Goal: Task Accomplishment & Management: Manage account settings

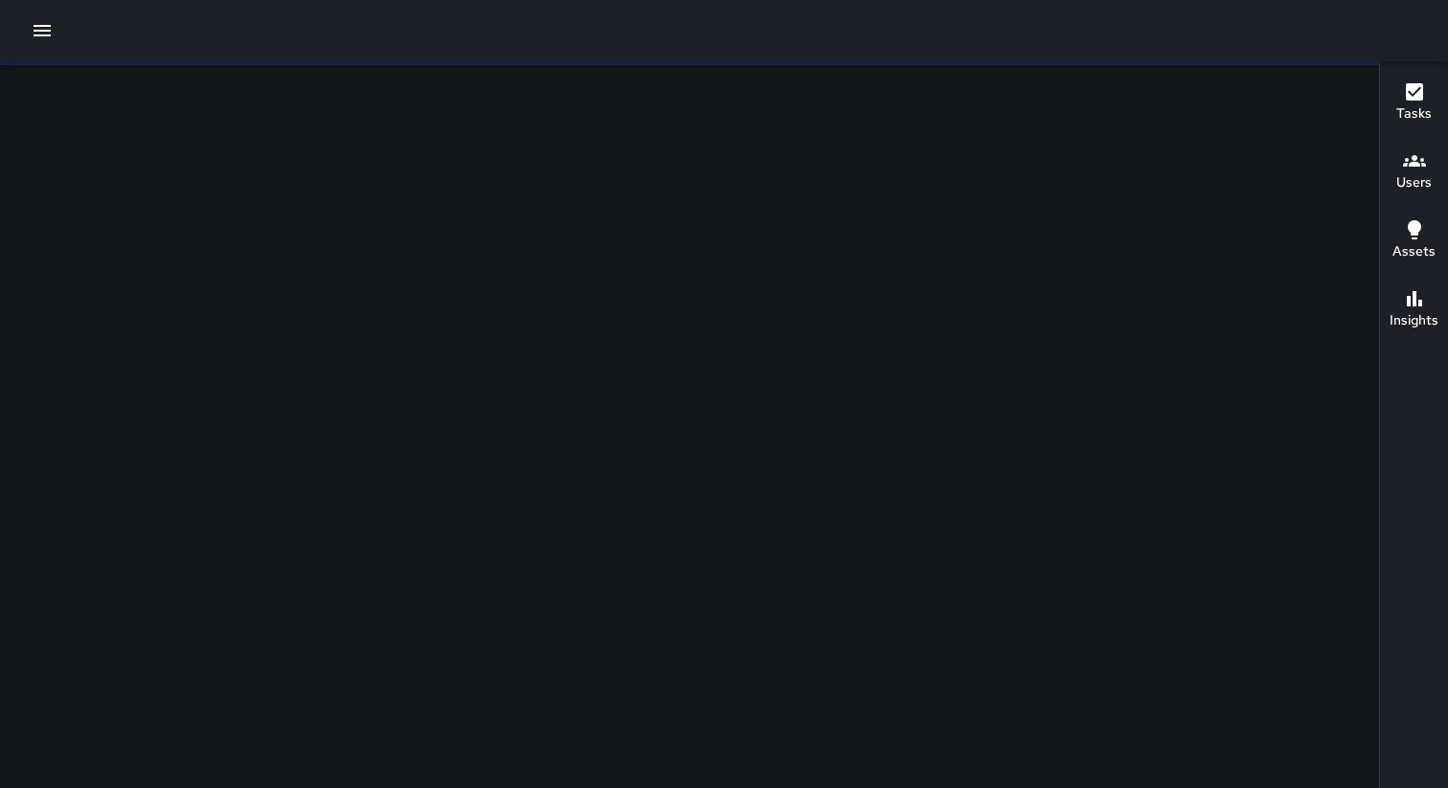
click at [41, 33] on icon "button" at bounding box center [42, 30] width 23 height 23
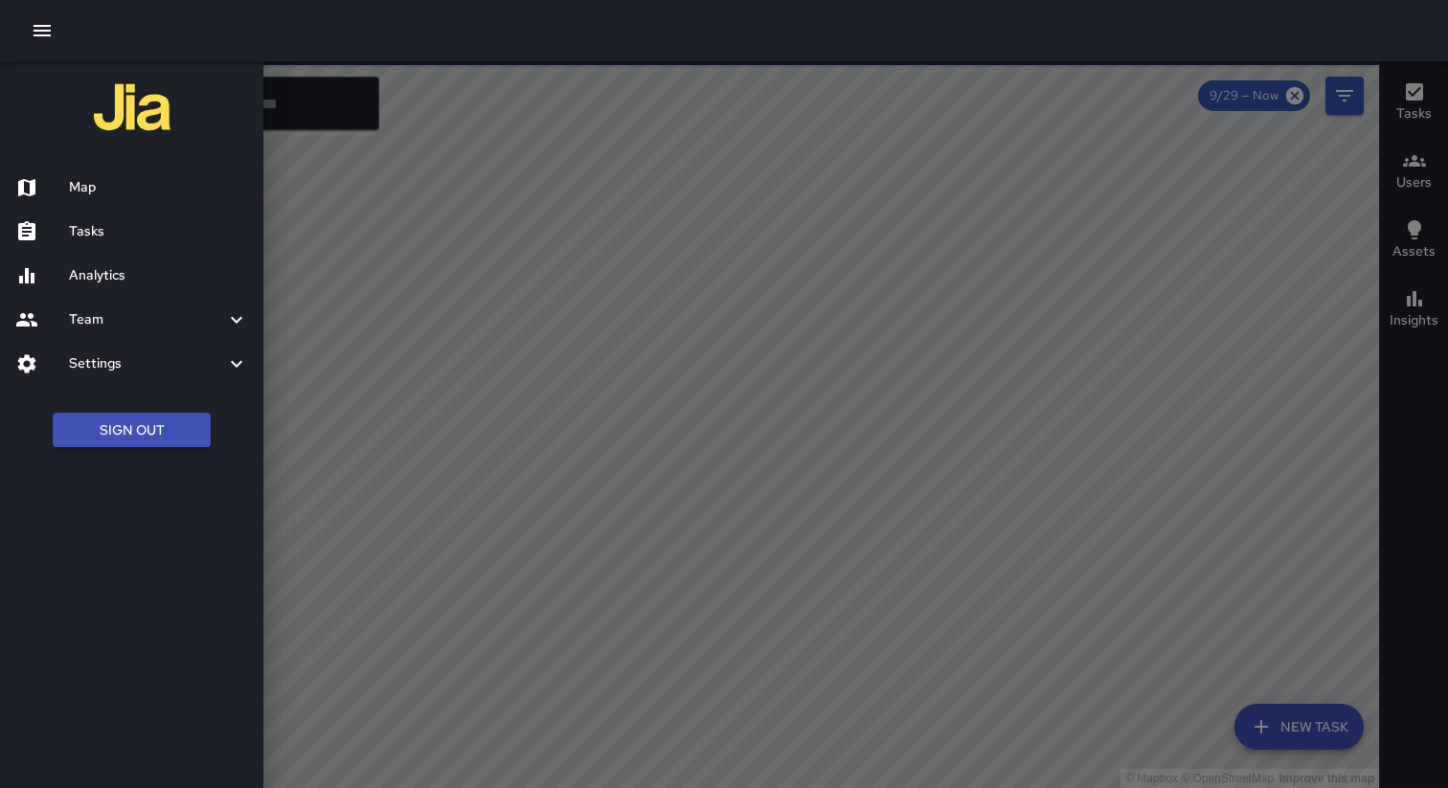
click at [106, 239] on h6 "Tasks" at bounding box center [158, 231] width 179 height 21
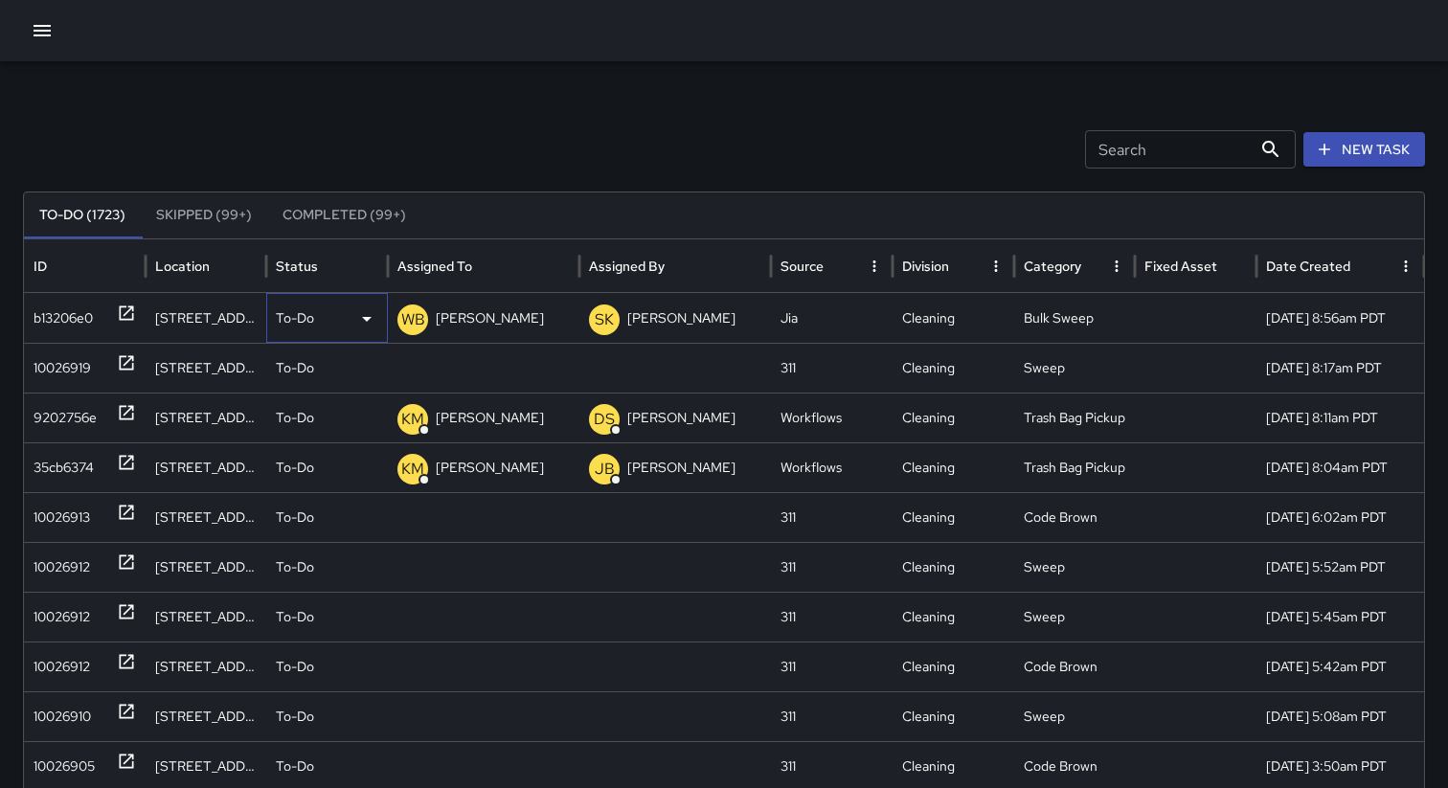
click at [318, 327] on div "To-Do" at bounding box center [327, 318] width 102 height 49
click at [321, 409] on li "Skipped" at bounding box center [327, 401] width 120 height 34
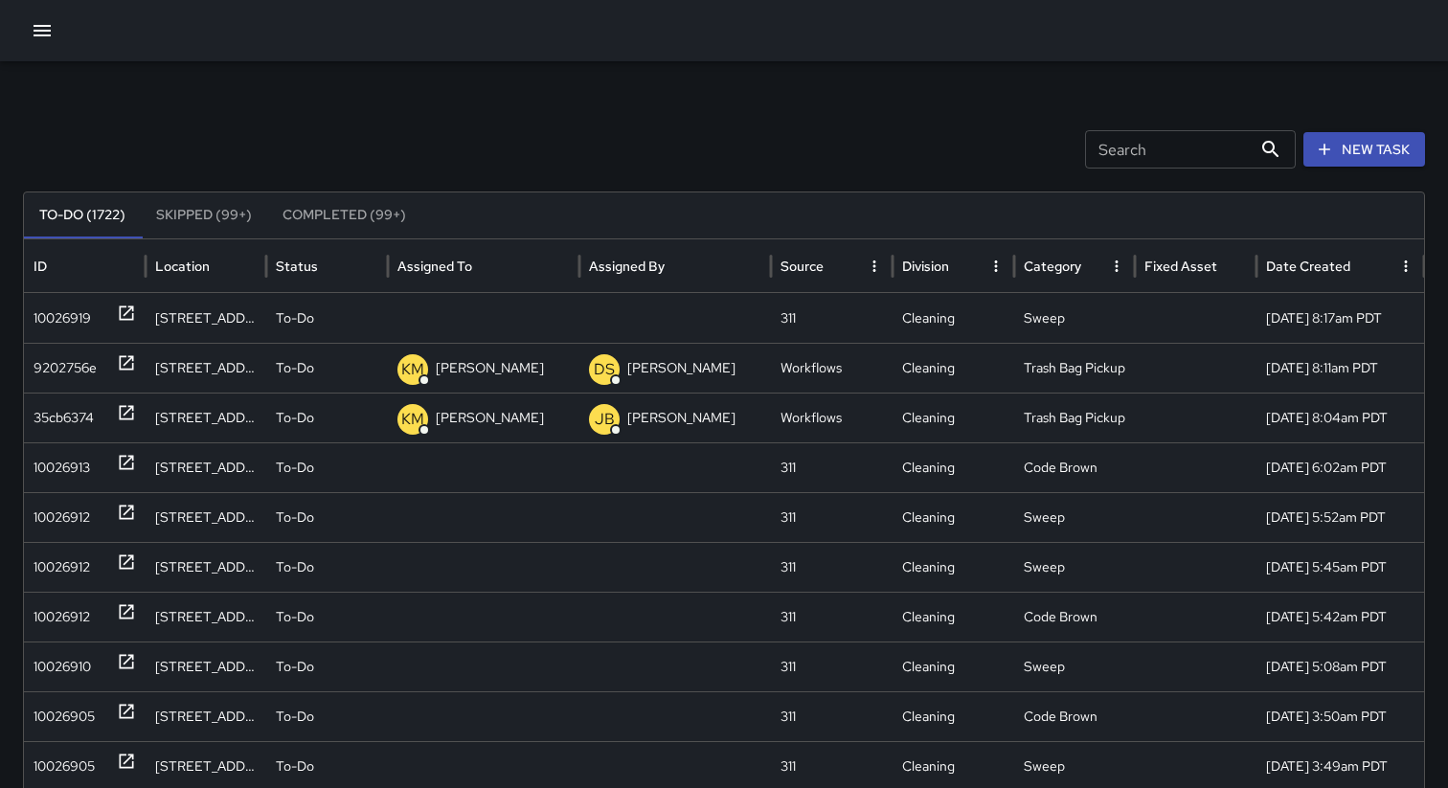
click at [289, 131] on div "Search Search New Task" at bounding box center [724, 149] width 1402 height 38
click at [326, 321] on div "To-Do" at bounding box center [327, 318] width 102 height 49
click at [292, 124] on div at bounding box center [724, 394] width 1448 height 788
click at [276, 152] on div "Search Search New Task" at bounding box center [724, 149] width 1402 height 38
click at [245, 139] on div "Search Search New Task" at bounding box center [724, 149] width 1402 height 38
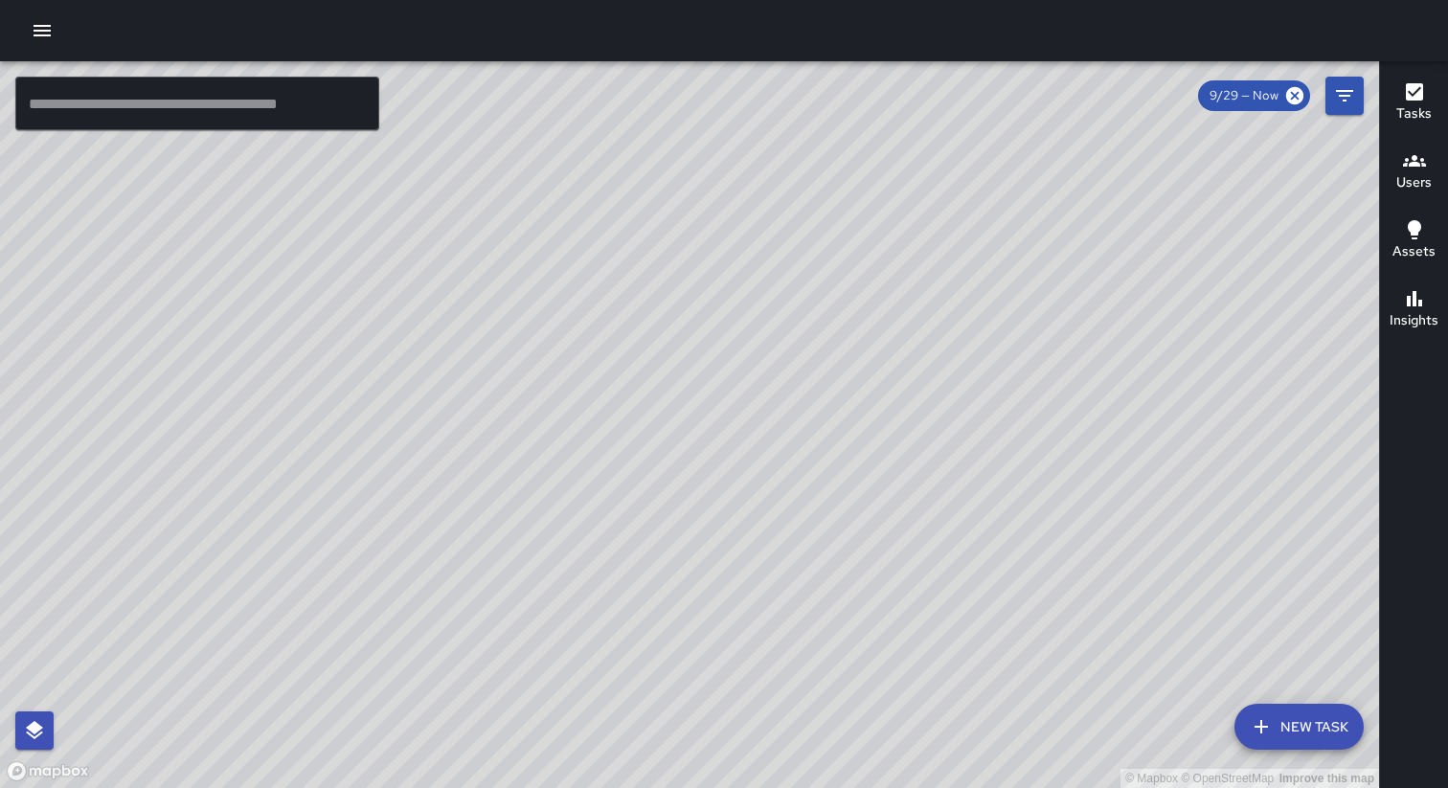
click at [41, 33] on icon "button" at bounding box center [42, 30] width 23 height 23
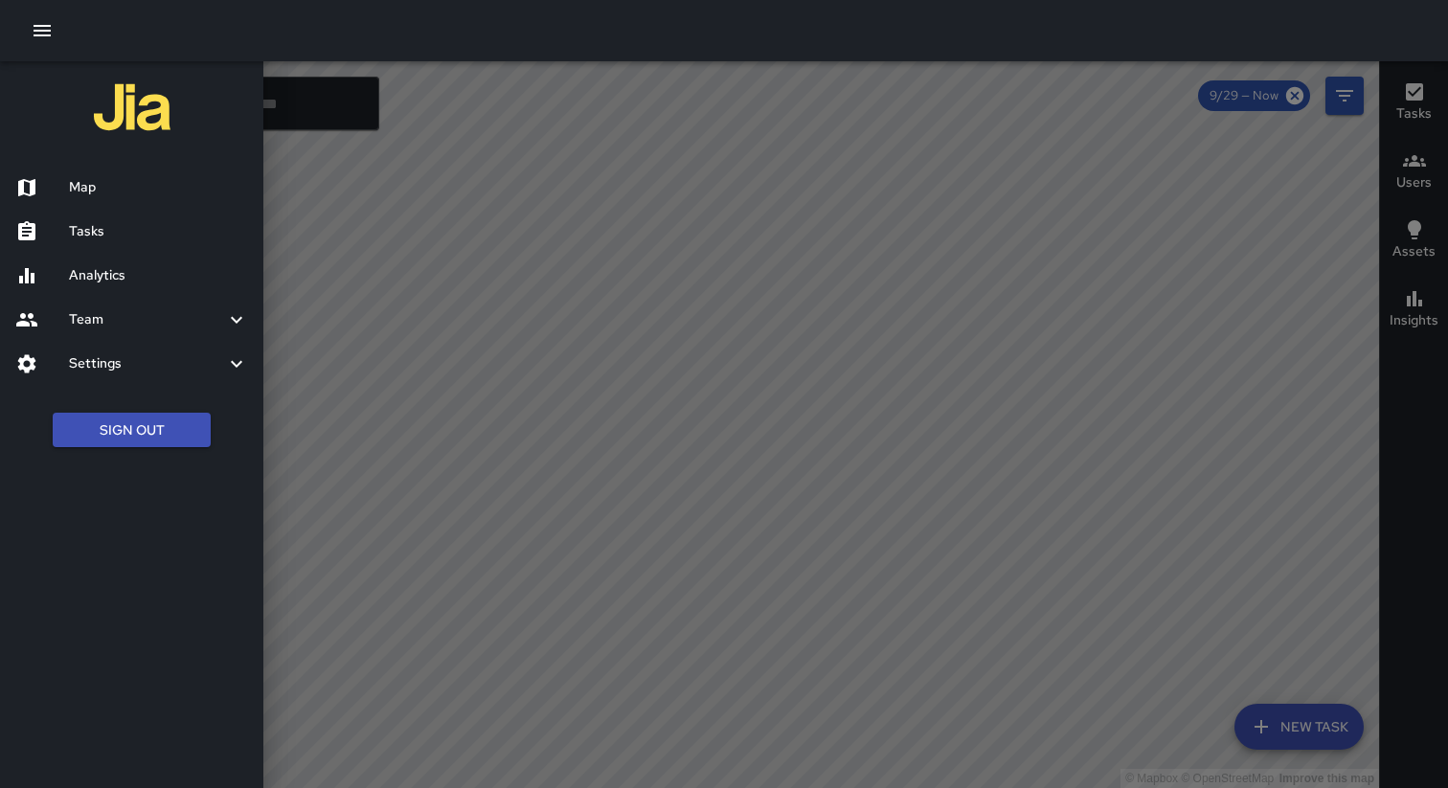
click at [125, 259] on div "Analytics" at bounding box center [131, 276] width 263 height 44
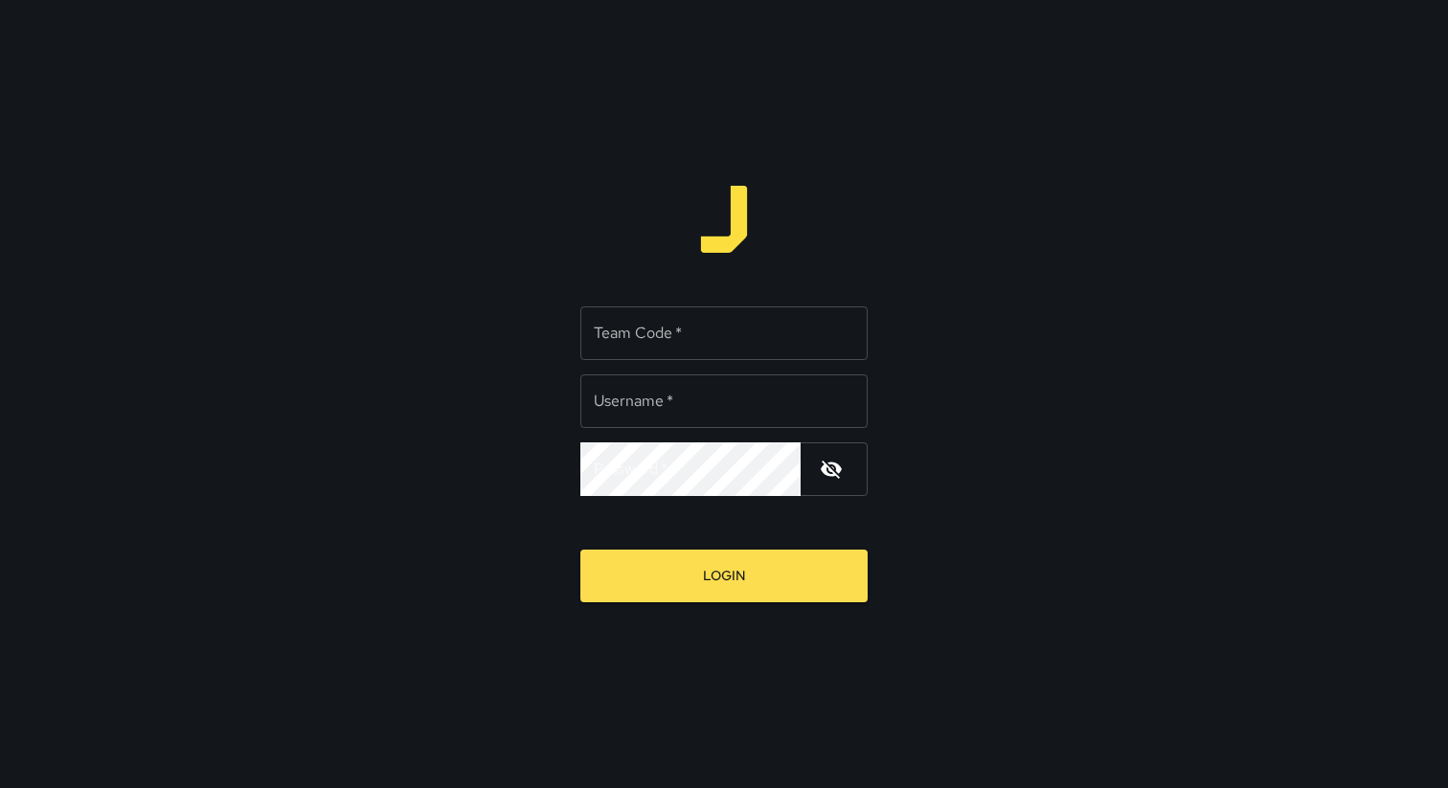
click at [606, 338] on div "Team Code   * Team Code   *" at bounding box center [723, 333] width 287 height 54
type input "*****"
type input "**********"
click at [580, 550] on button "Login" at bounding box center [723, 576] width 287 height 53
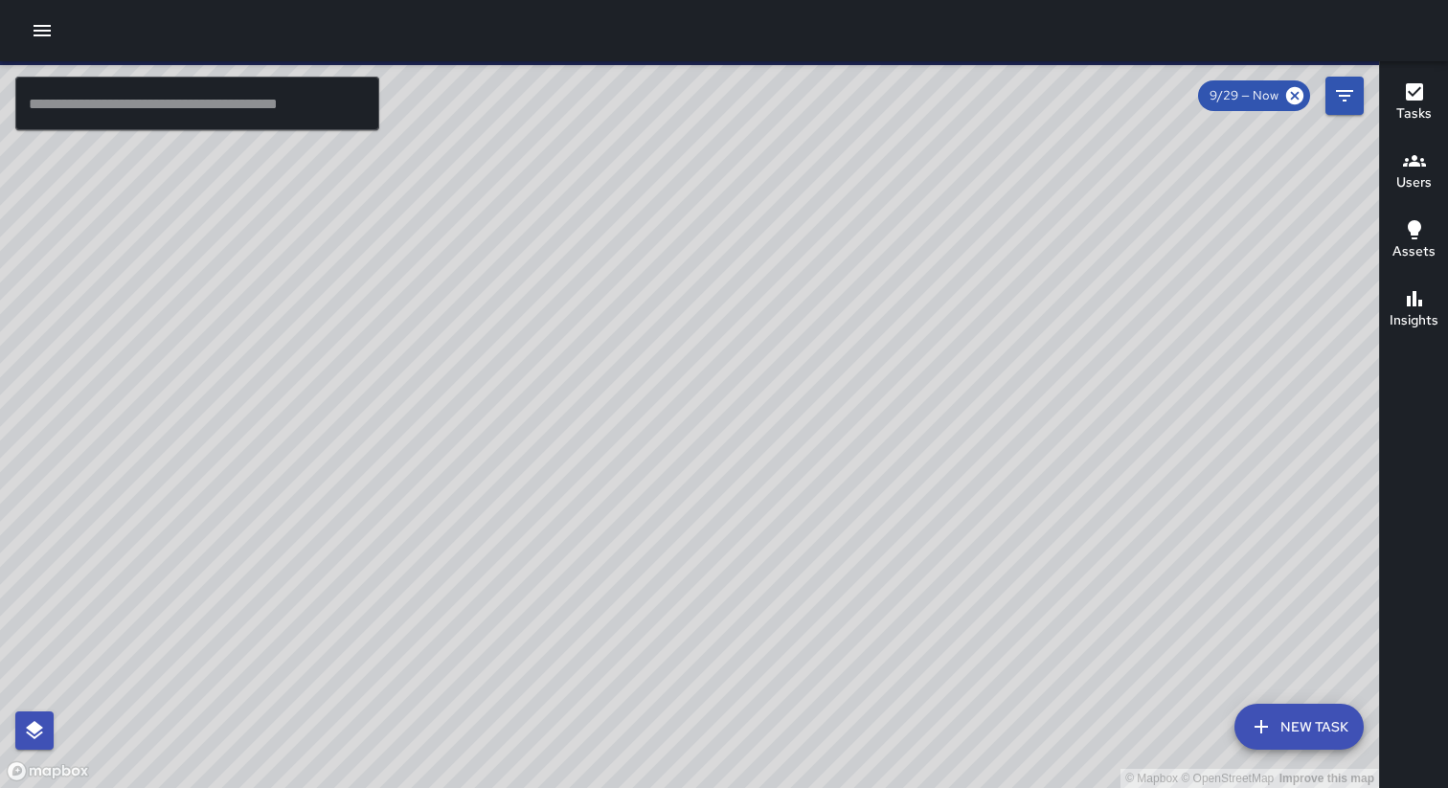
click at [34, 36] on icon "button" at bounding box center [42, 30] width 23 height 23
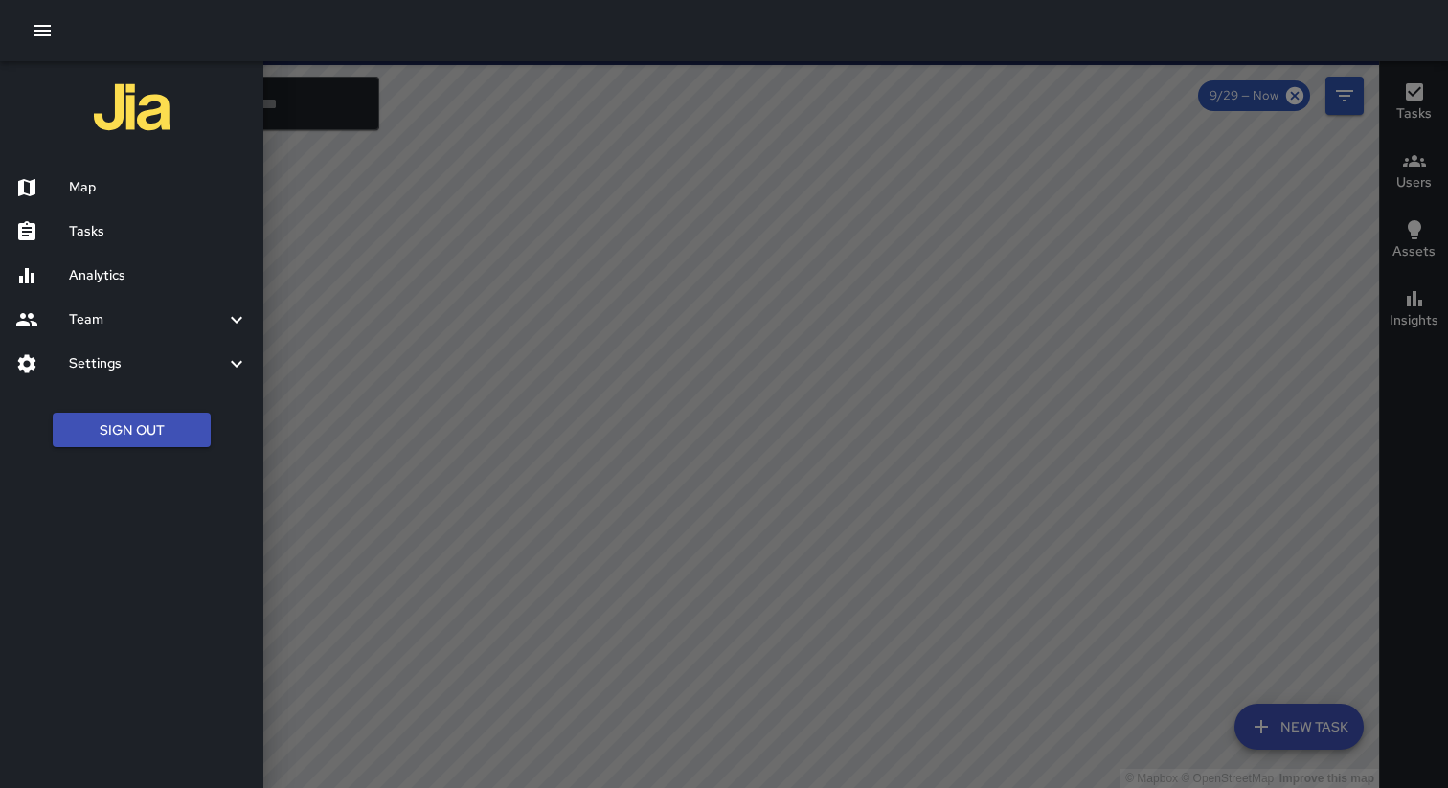
click at [131, 31] on div at bounding box center [724, 30] width 1448 height 61
click at [101, 284] on h6 "Analytics" at bounding box center [158, 275] width 179 height 21
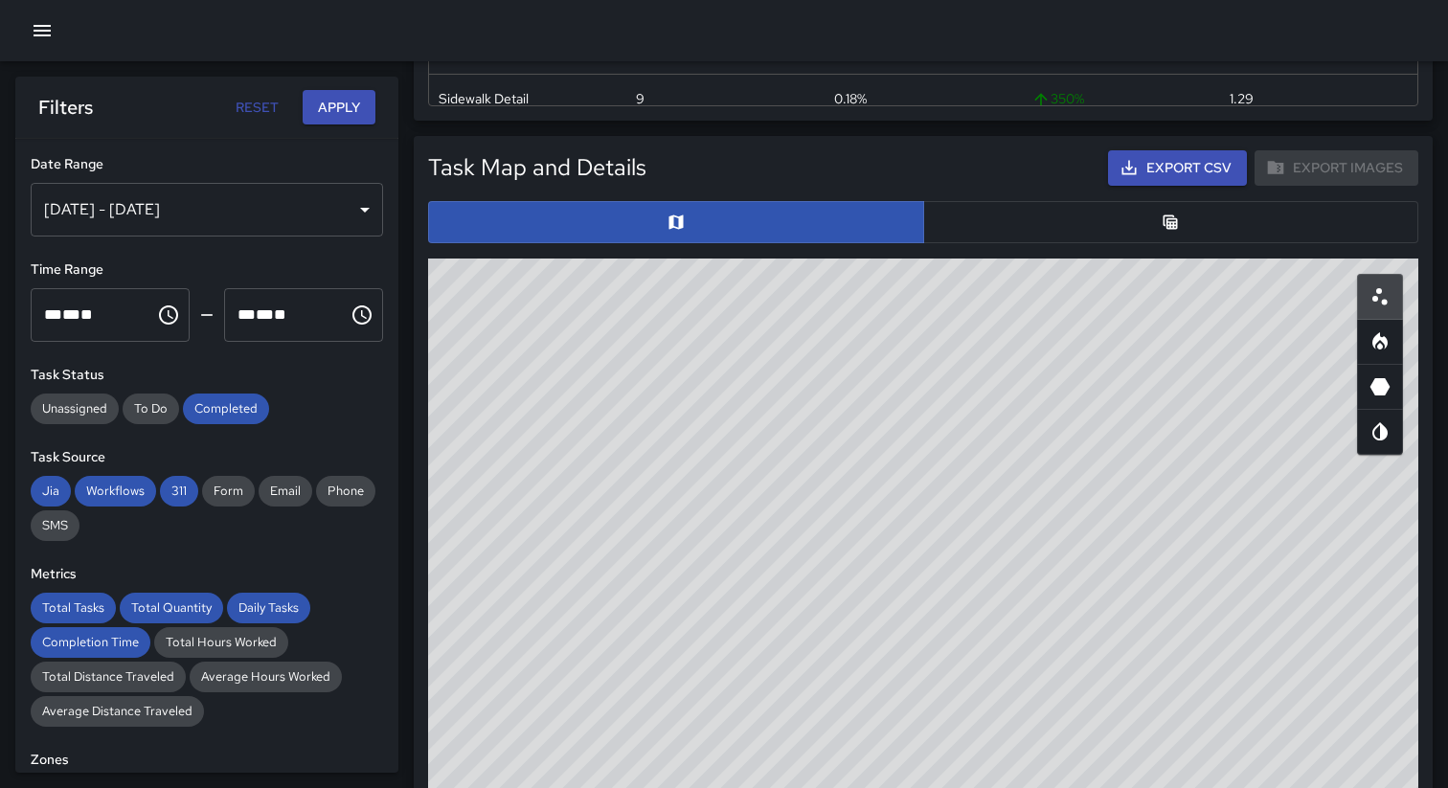
scroll to position [839, 0]
click at [1195, 240] on button "button" at bounding box center [1171, 223] width 496 height 42
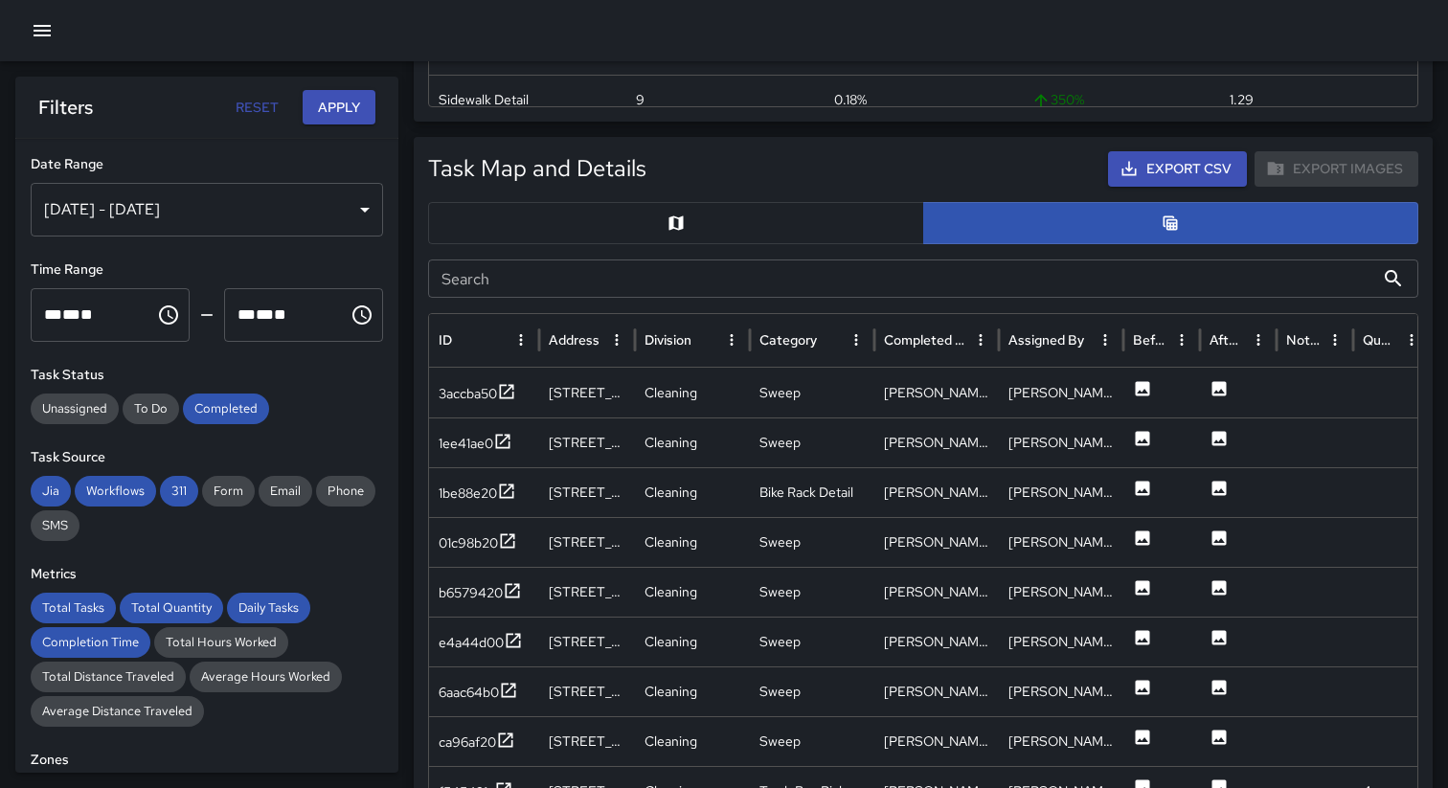
click at [35, 29] on icon "button" at bounding box center [42, 30] width 23 height 23
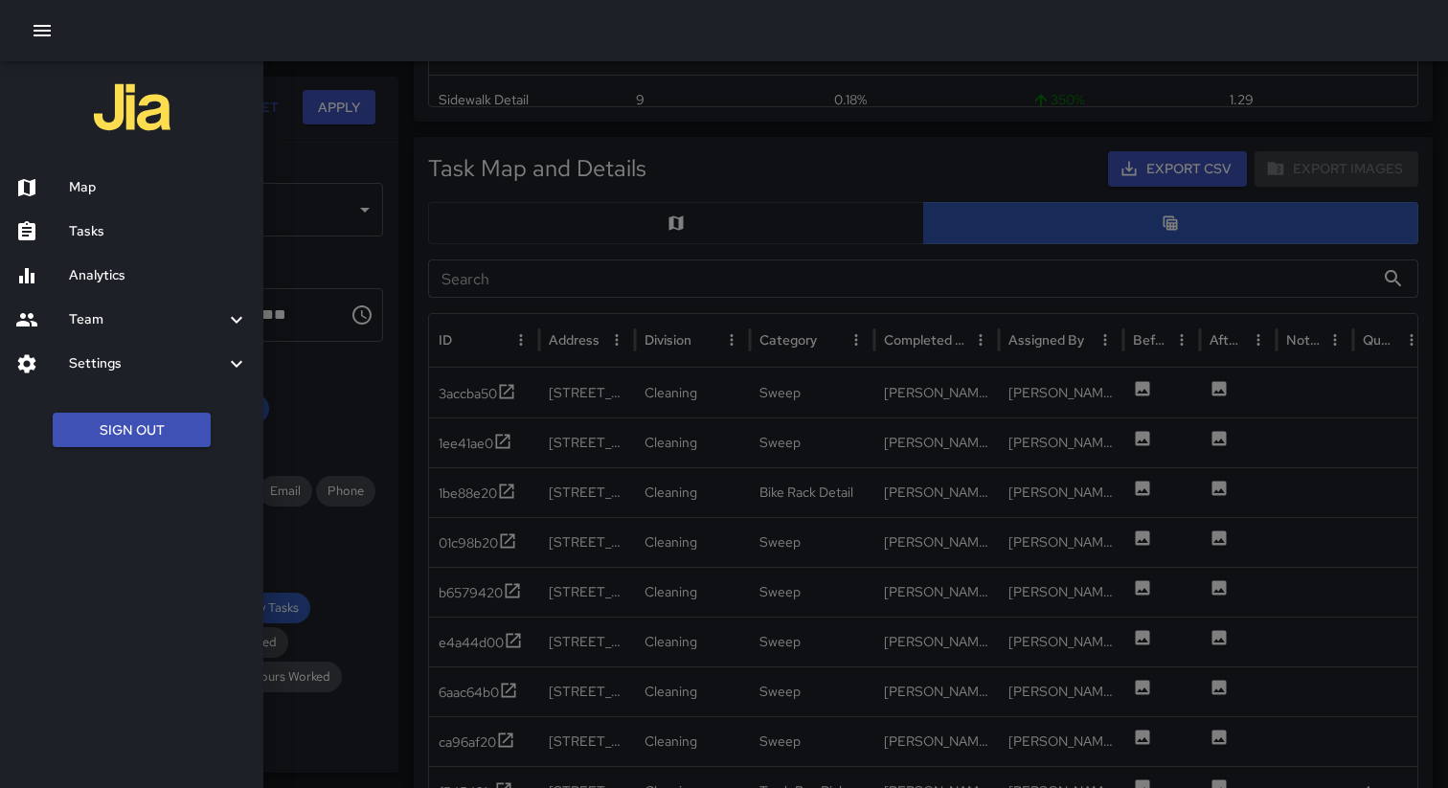
click at [102, 214] on div "Tasks" at bounding box center [131, 232] width 263 height 44
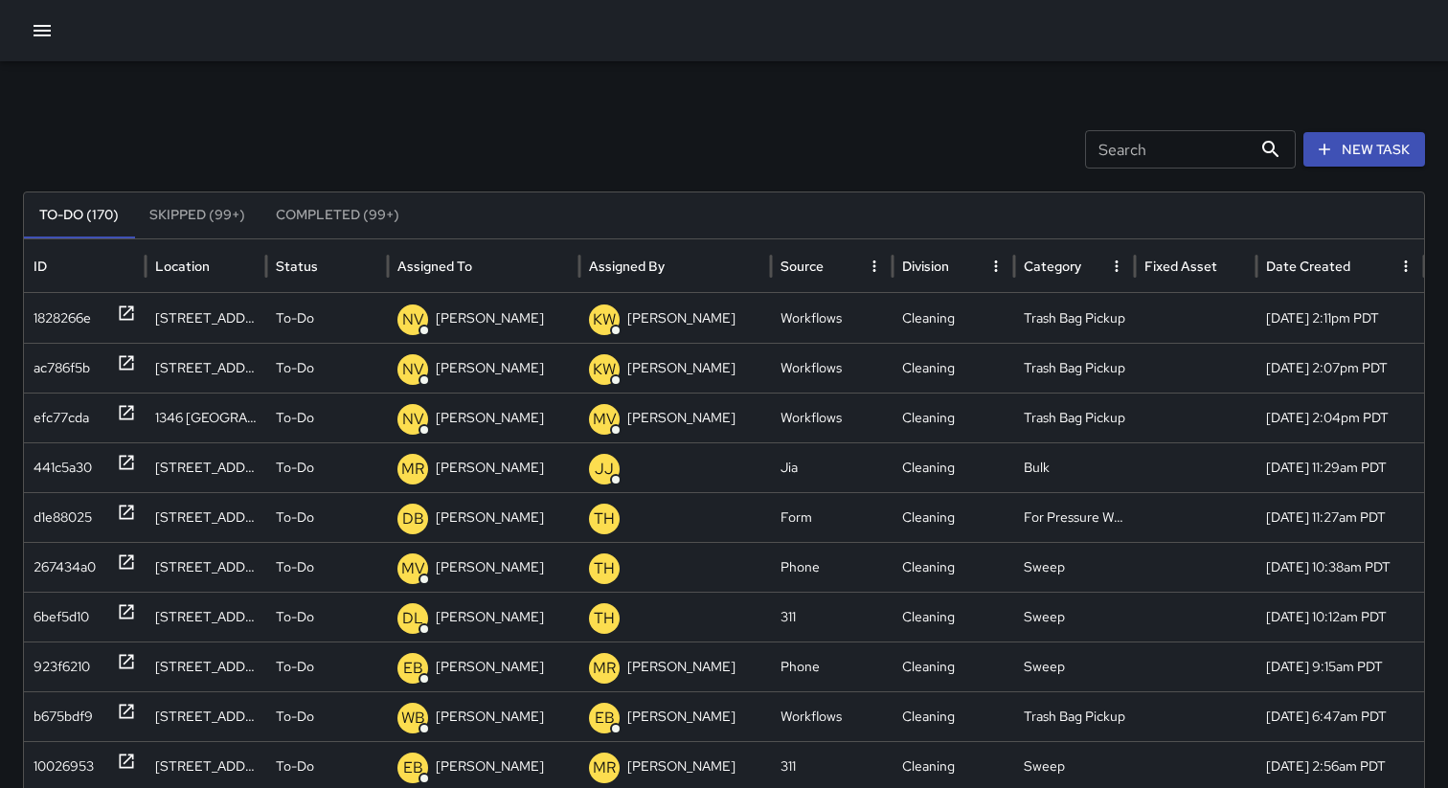
click at [181, 212] on button "Skipped (99+)" at bounding box center [197, 215] width 126 height 46
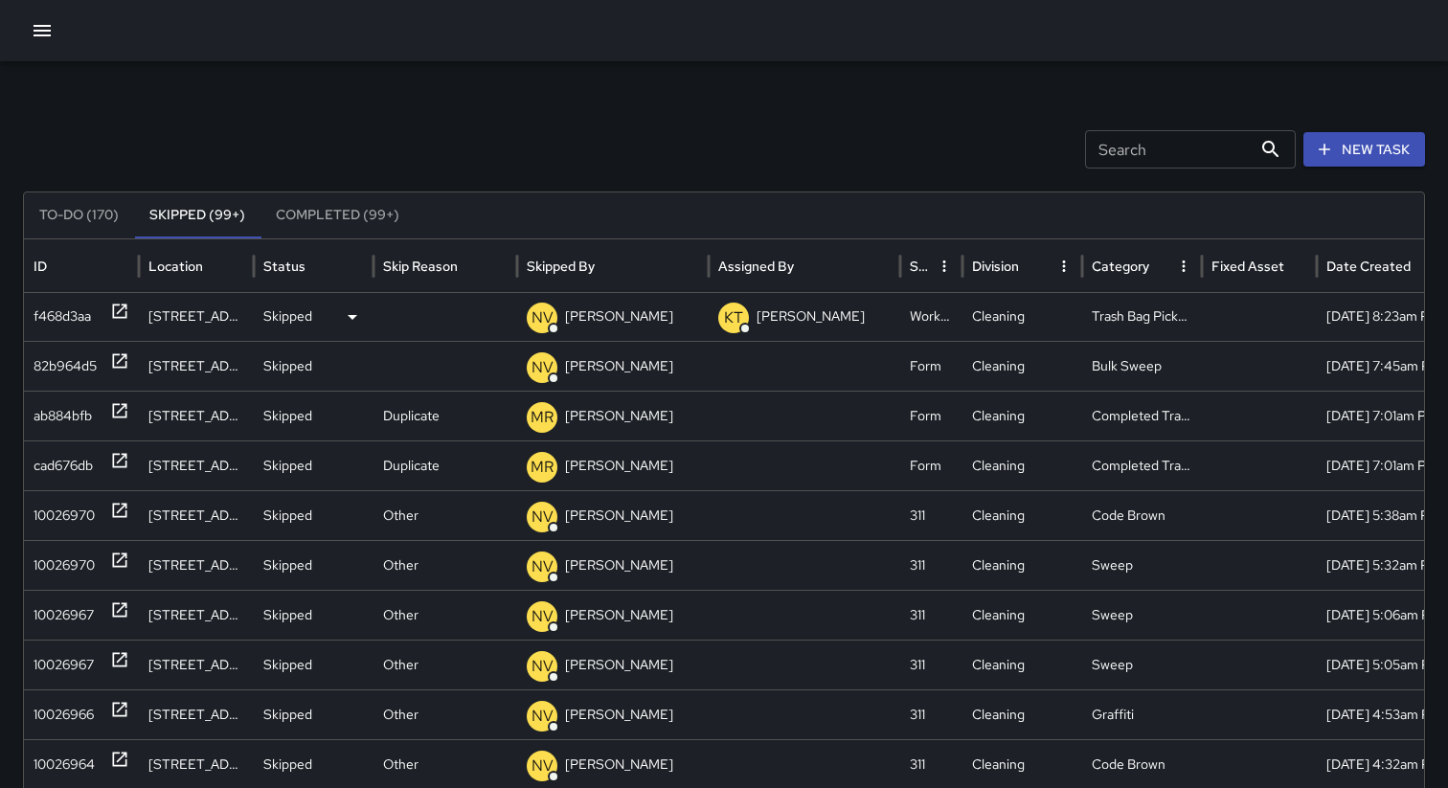
scroll to position [236, 0]
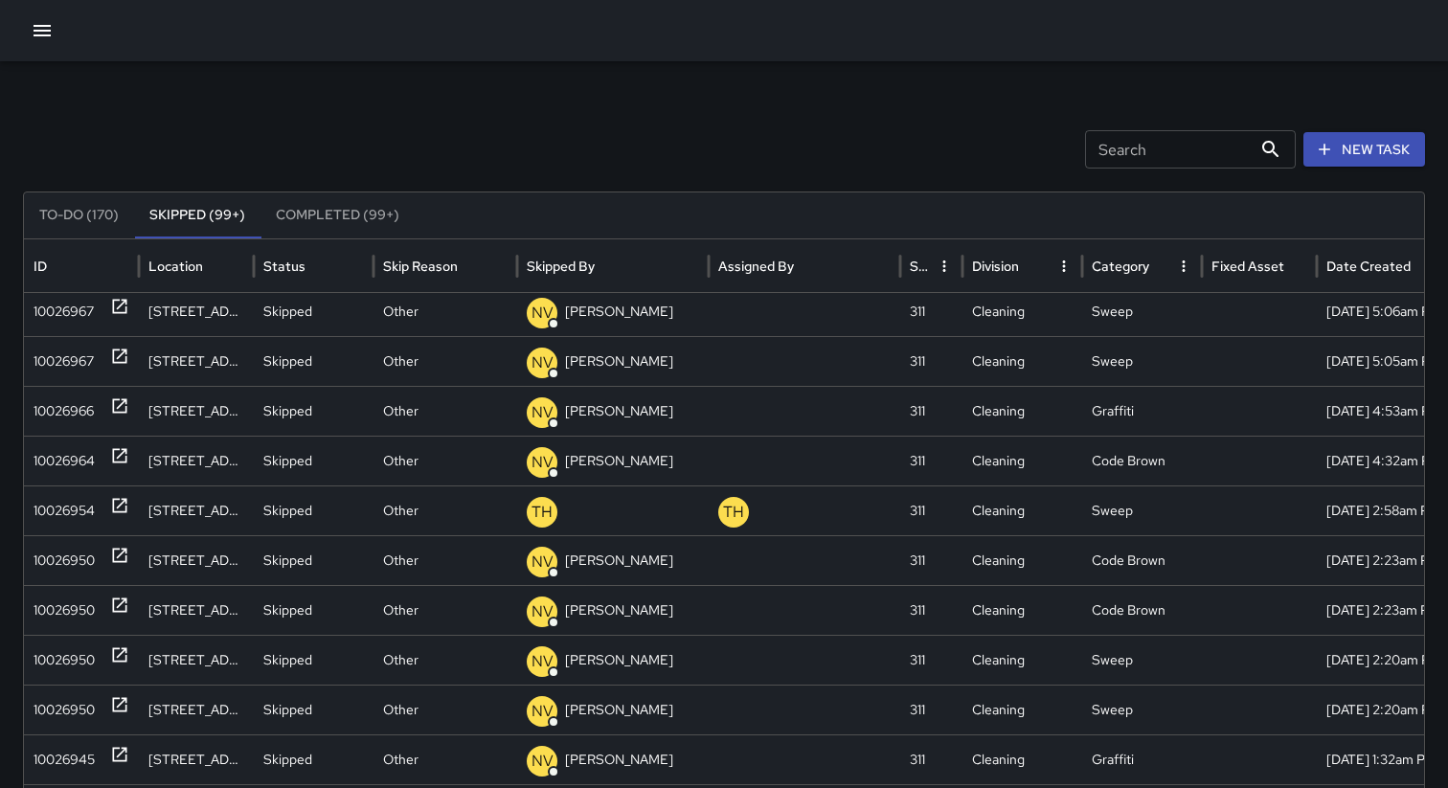
click at [324, 312] on div "Skipped" at bounding box center [313, 311] width 101 height 49
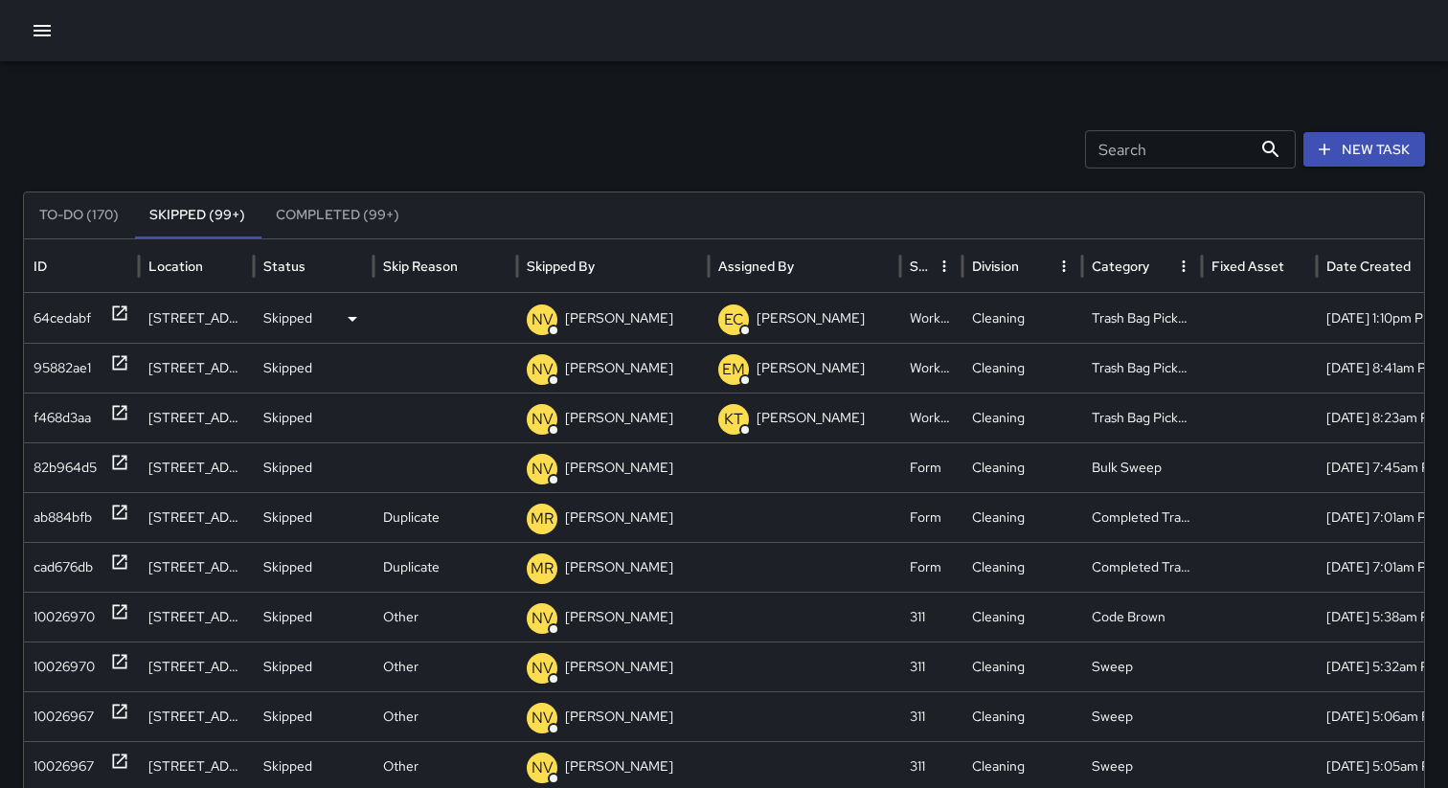
click at [346, 319] on icon at bounding box center [352, 318] width 23 height 23
click at [306, 131] on div at bounding box center [724, 394] width 1448 height 788
click at [306, 216] on button "Completed (99+)" at bounding box center [337, 215] width 154 height 46
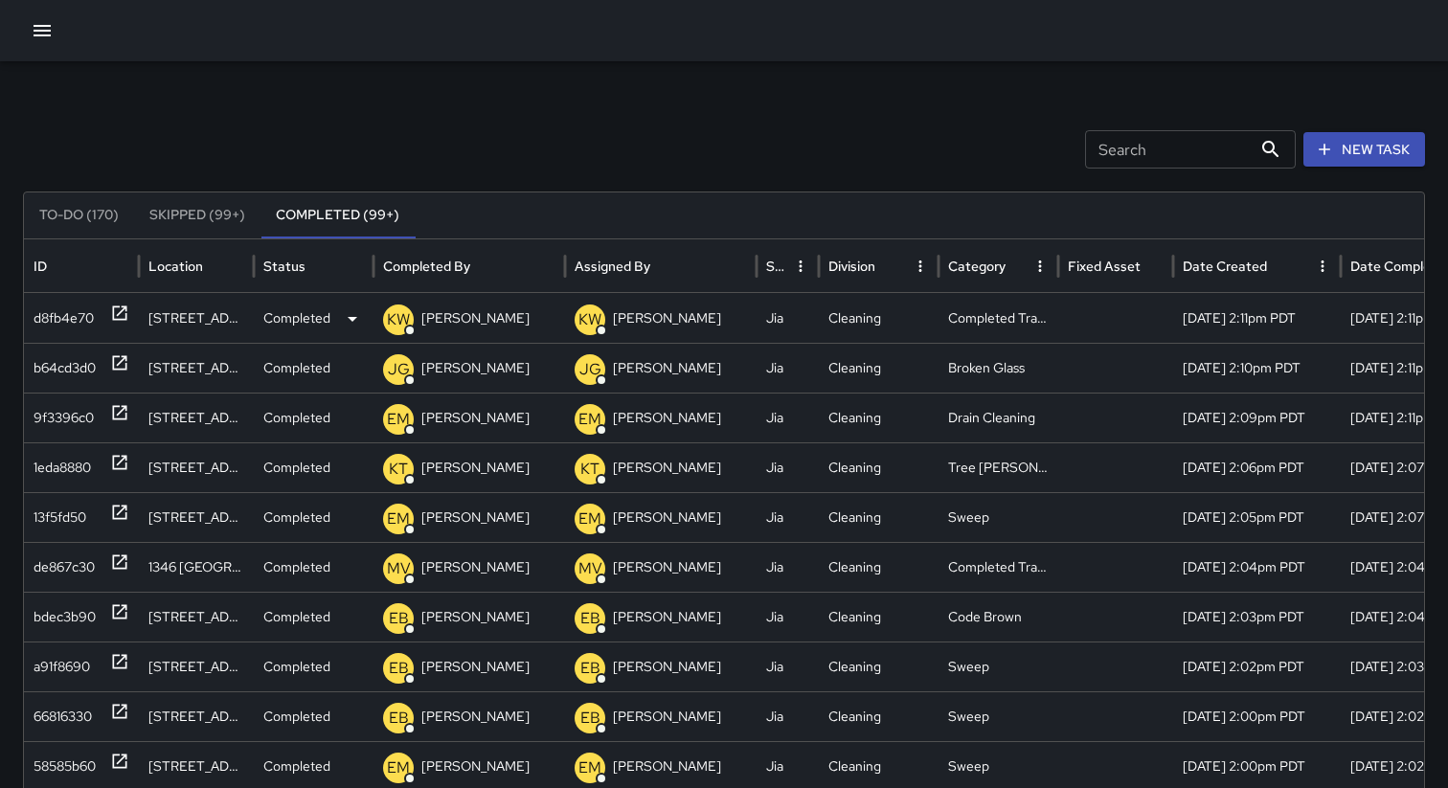
click at [305, 311] on p "Completed" at bounding box center [296, 318] width 67 height 49
click at [270, 124] on div at bounding box center [724, 394] width 1448 height 788
click at [81, 216] on button "To-Do (170)" at bounding box center [79, 215] width 110 height 46
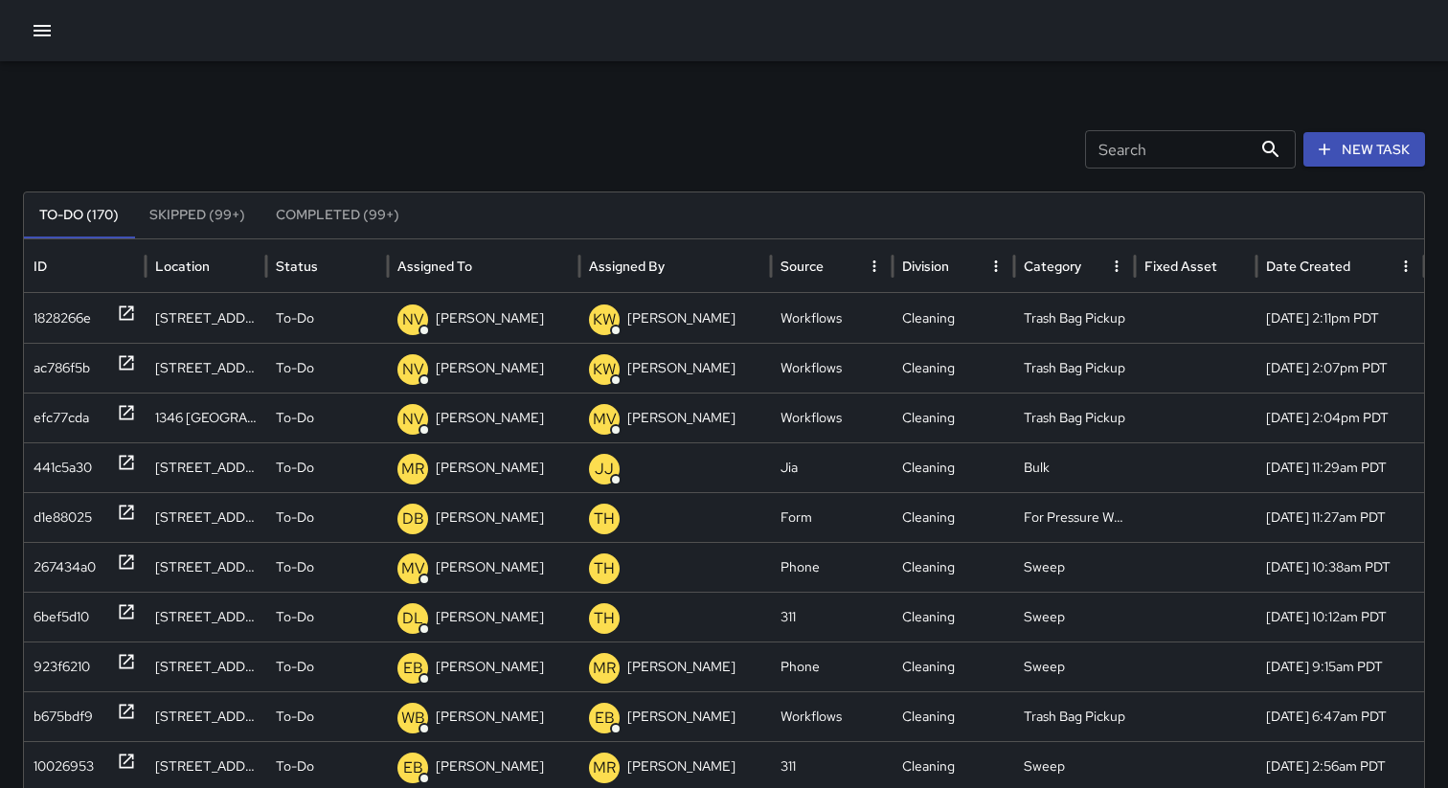
click at [241, 79] on div "Search Search New Task To-Do (170) Skipped (99+) Completed (99+) ID Location St…" at bounding box center [724, 604] width 1448 height 1087
click at [42, 29] on icon "button" at bounding box center [42, 30] width 23 height 23
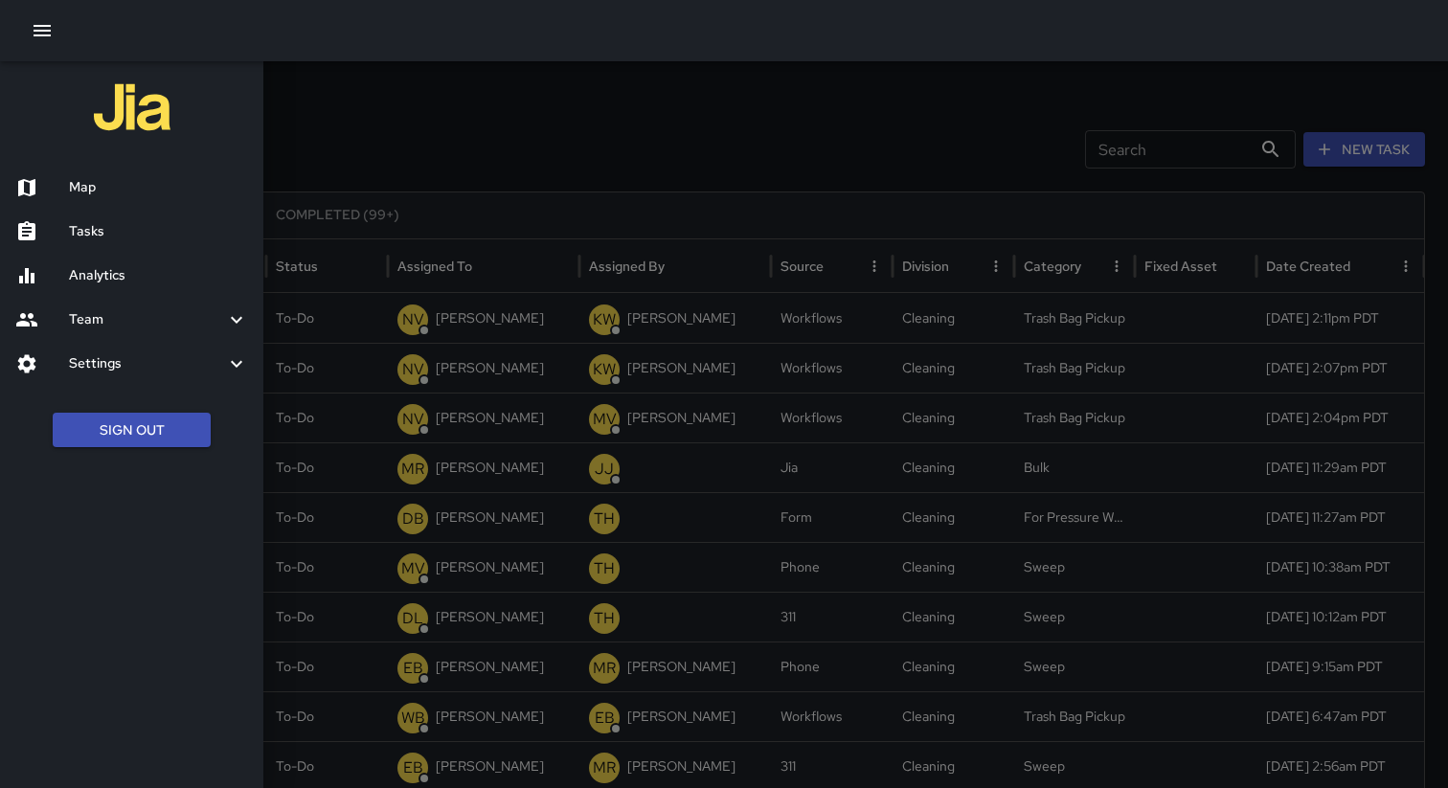
click at [215, 369] on h6 "Settings" at bounding box center [147, 363] width 156 height 21
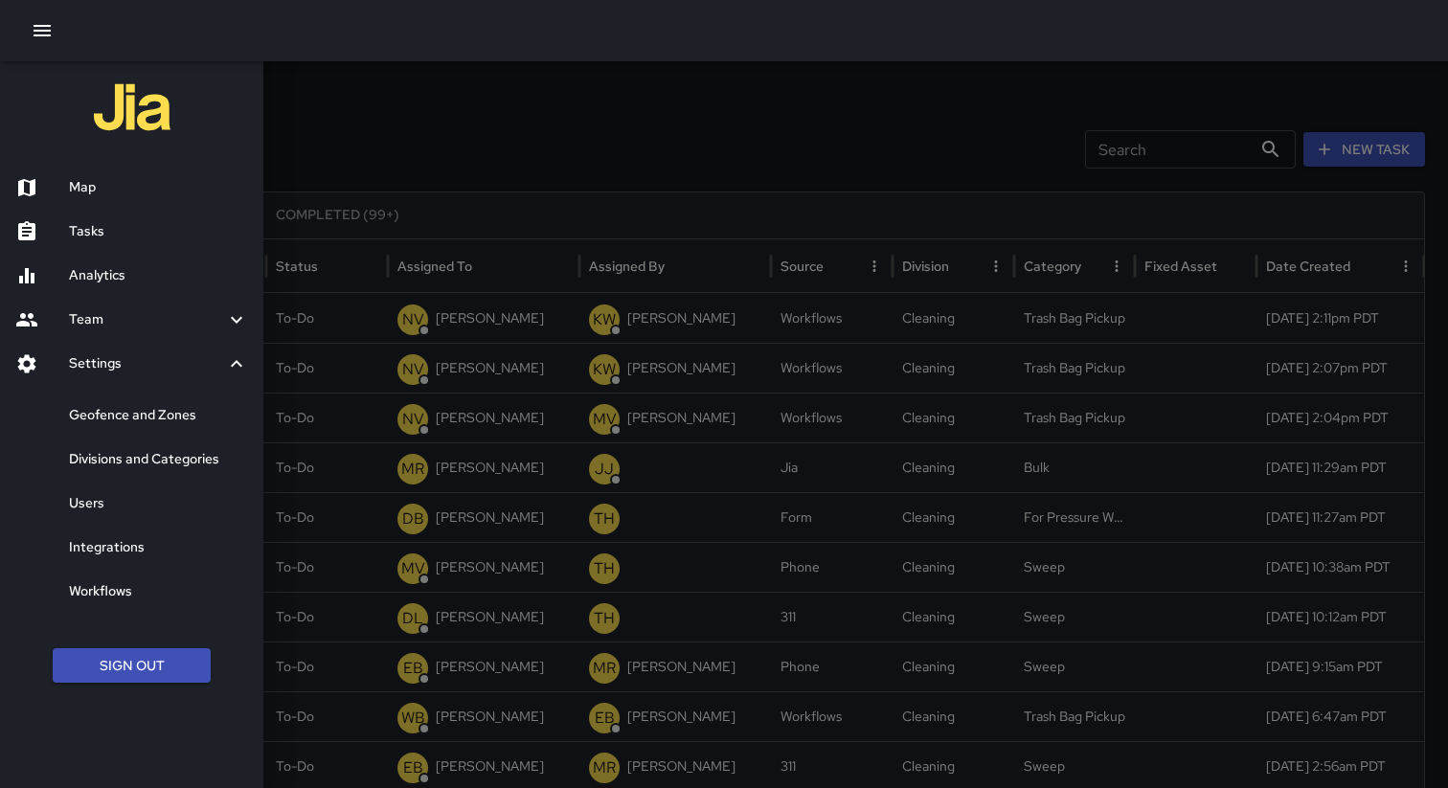
click at [163, 424] on h6 "Geofence and Zones" at bounding box center [158, 415] width 179 height 21
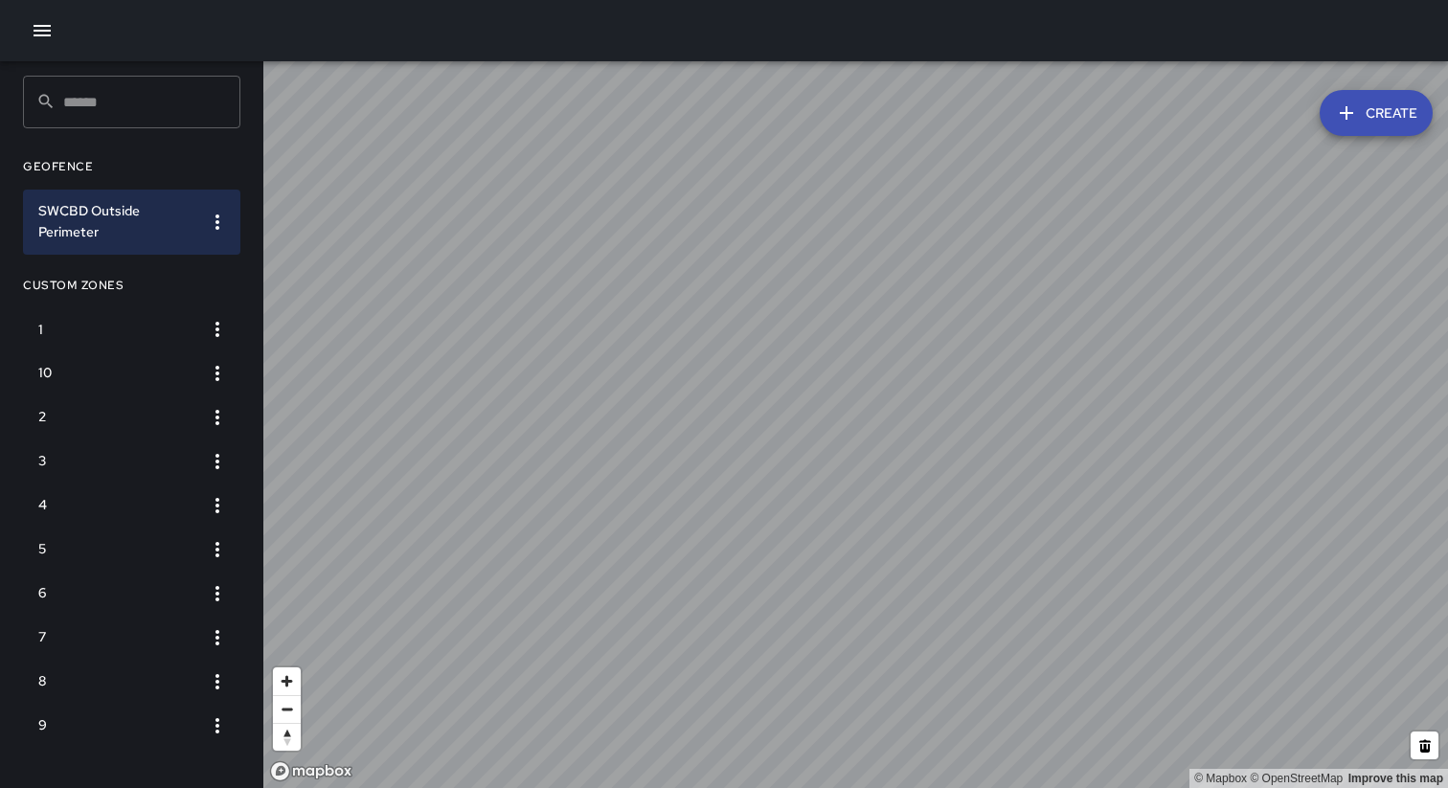
click at [42, 30] on icon "button" at bounding box center [42, 30] width 17 height 11
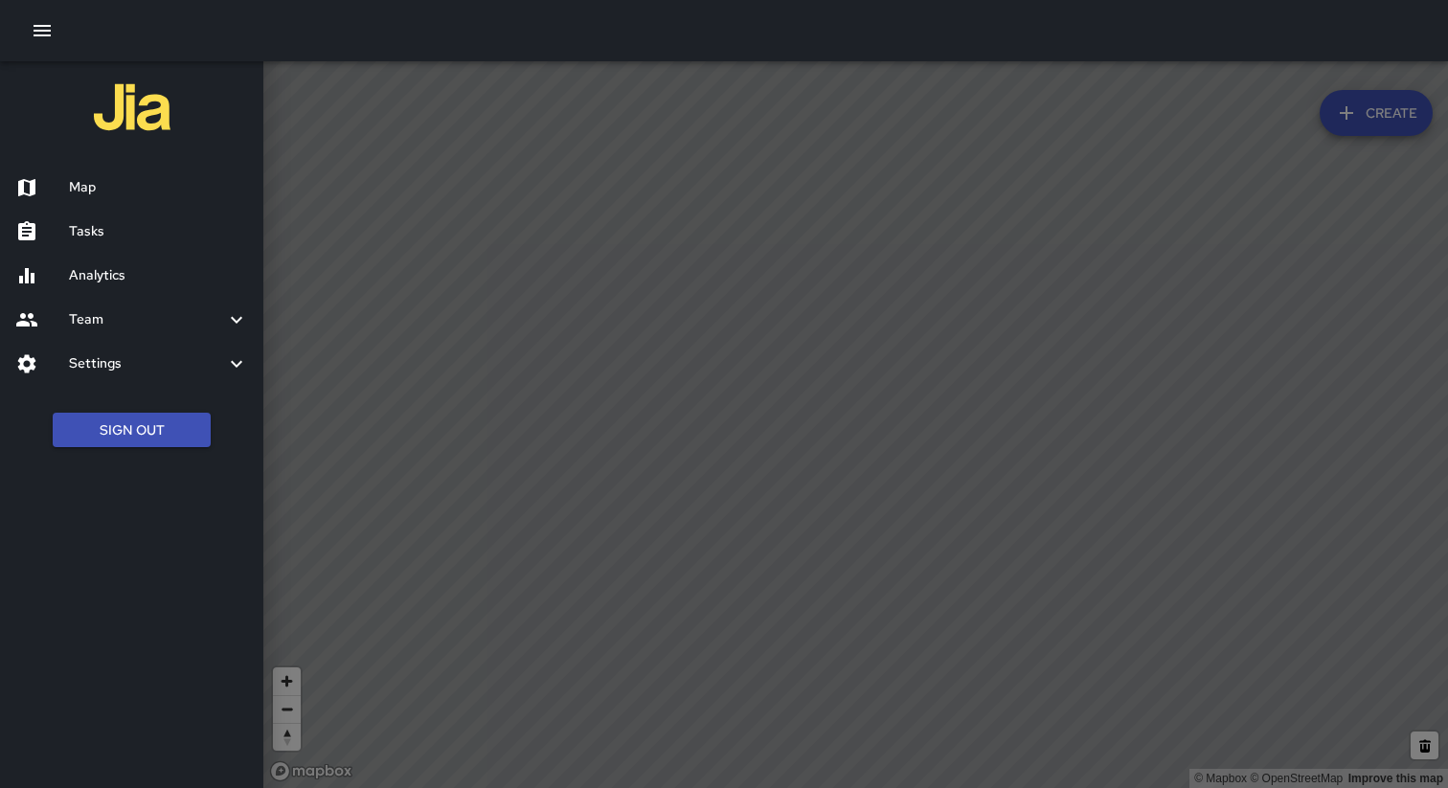
click at [42, 30] on icon "button" at bounding box center [42, 30] width 17 height 11
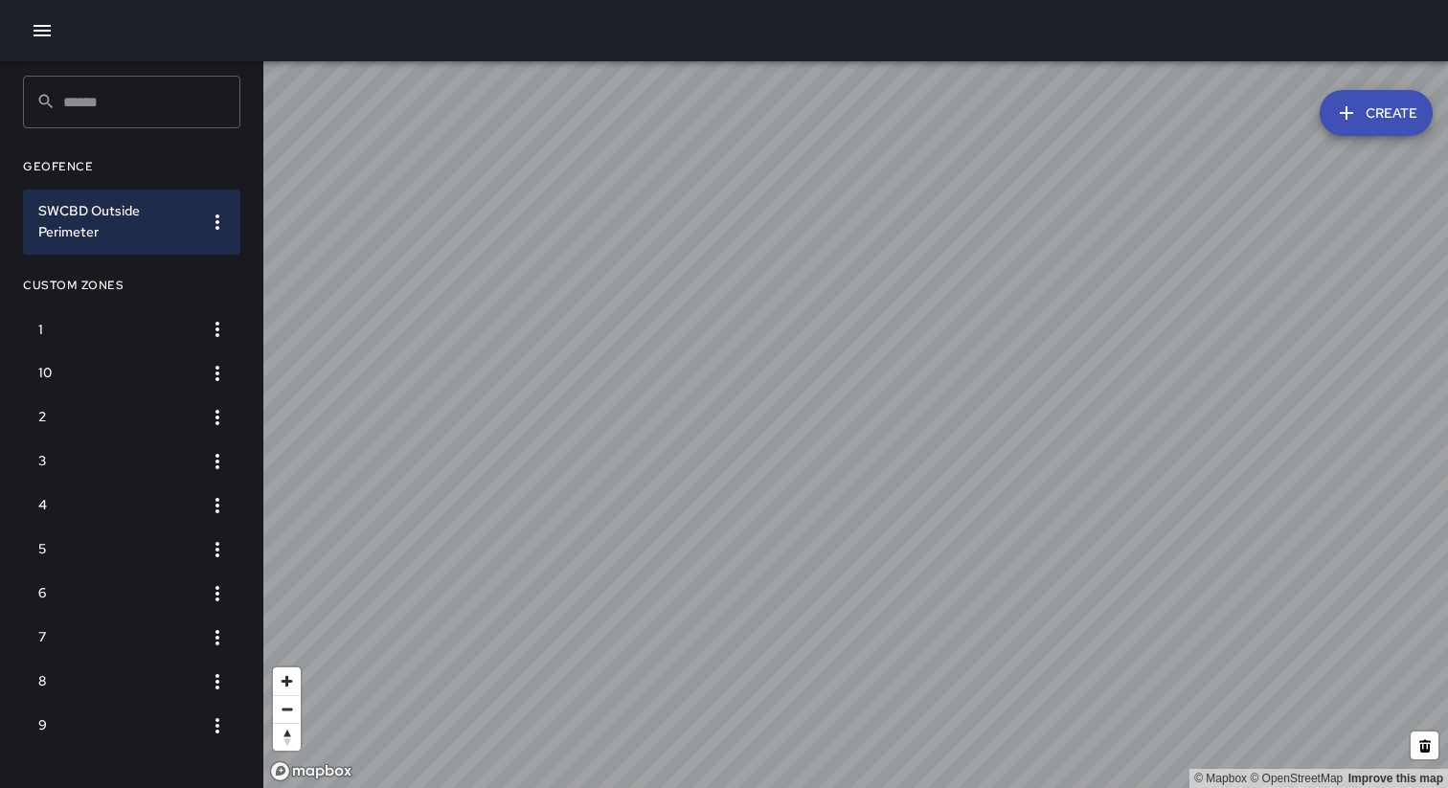
click at [36, 30] on icon "button" at bounding box center [42, 30] width 17 height 11
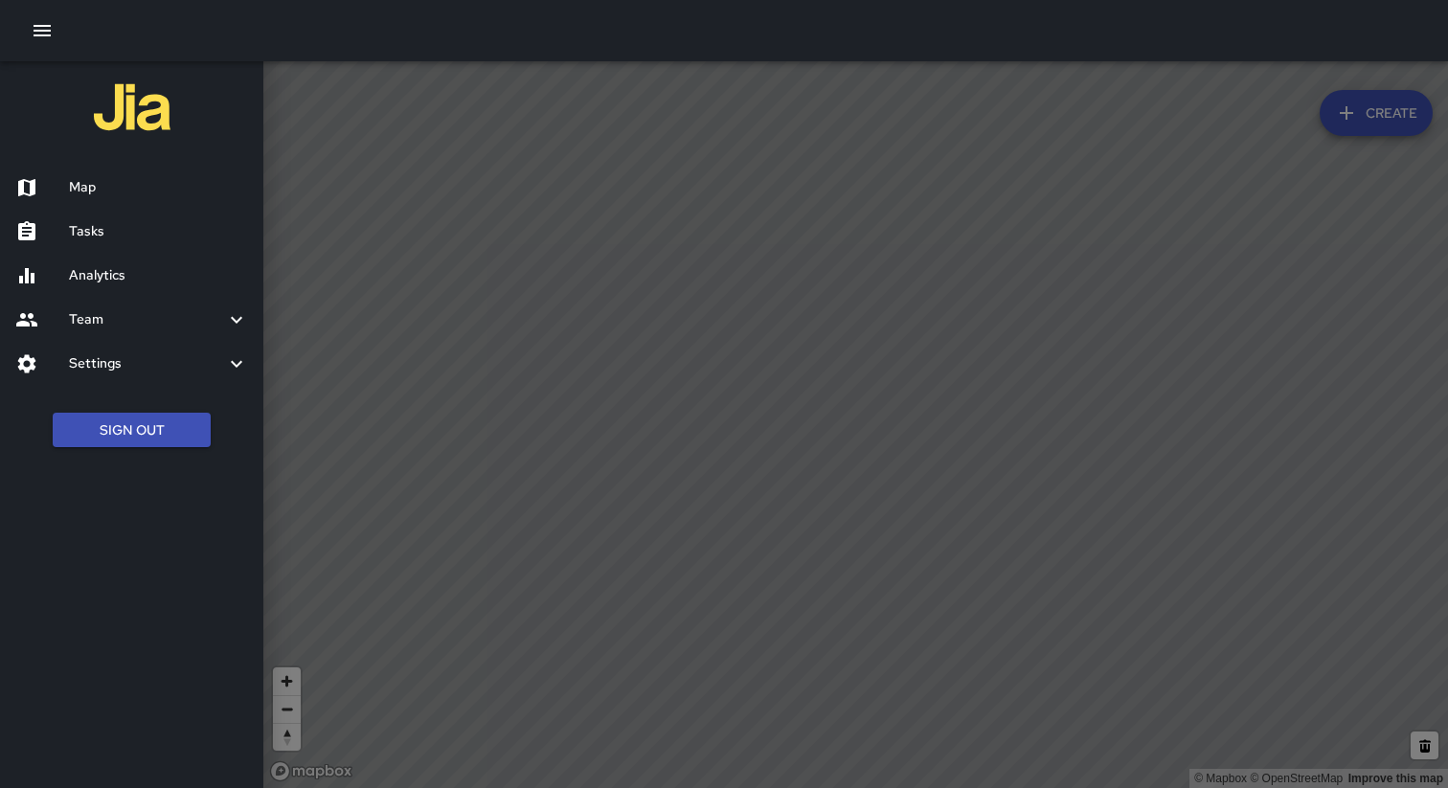
click at [172, 365] on h6 "Settings" at bounding box center [147, 363] width 156 height 21
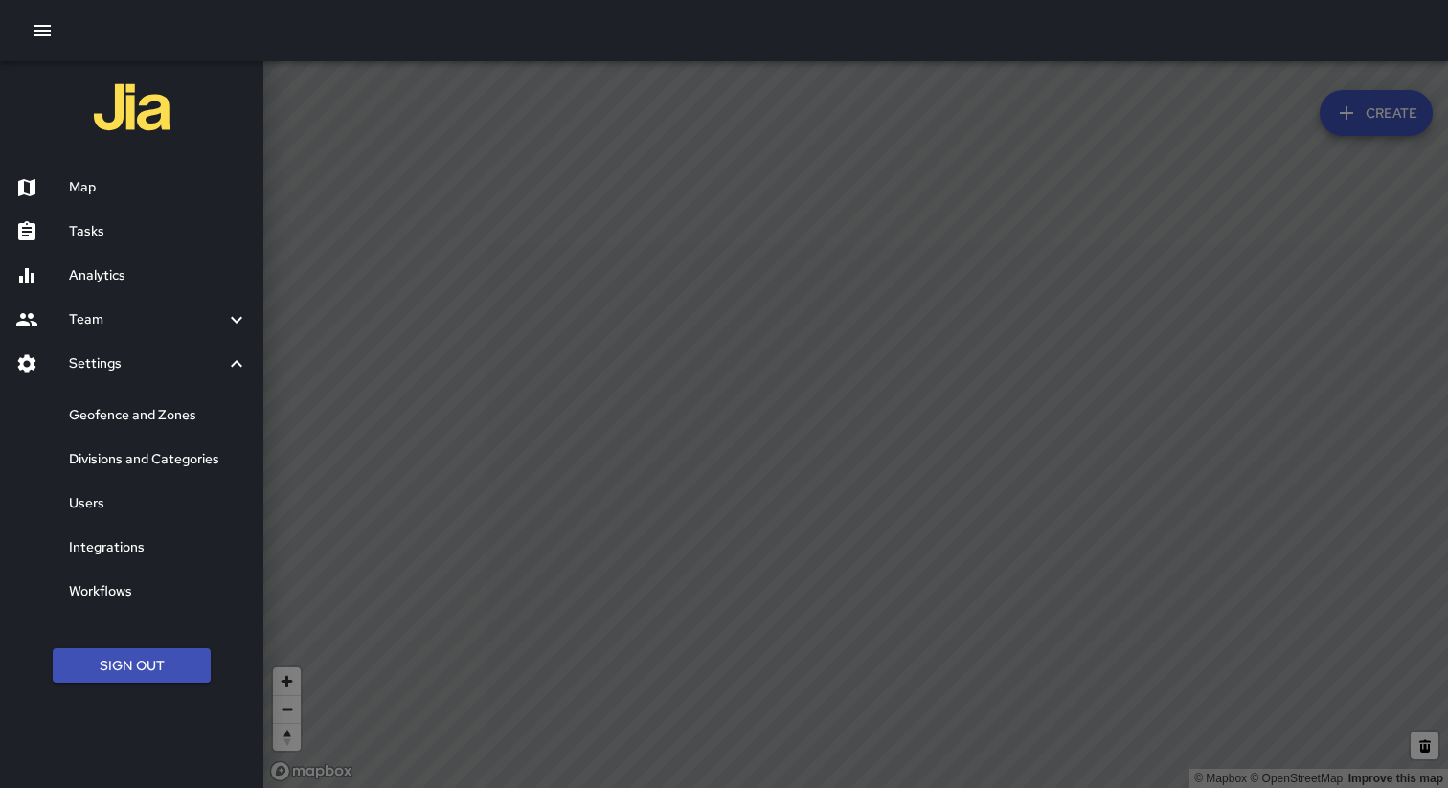
click at [140, 458] on h6 "Divisions and Categories" at bounding box center [158, 459] width 179 height 21
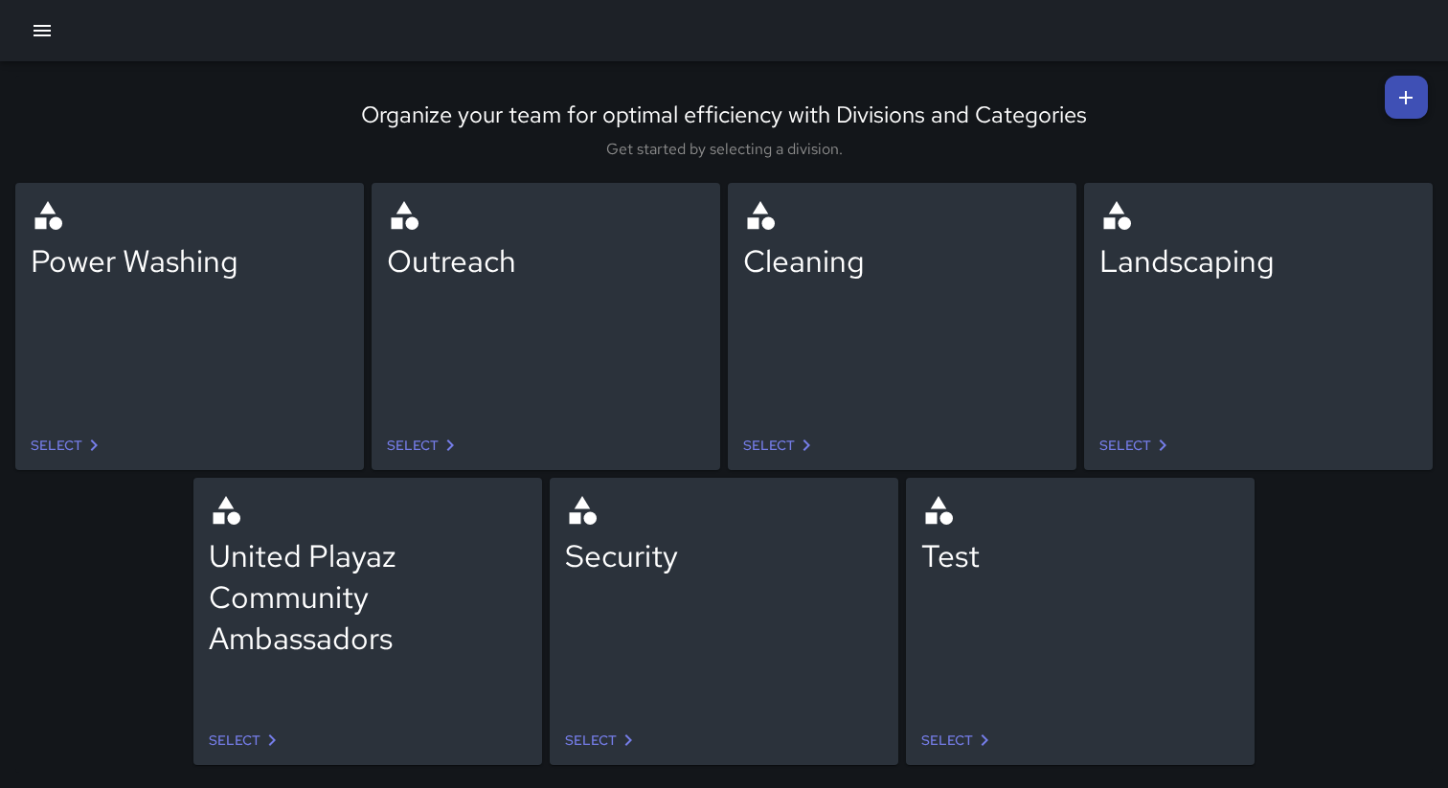
click at [795, 439] on icon at bounding box center [806, 445] width 23 height 23
